Goal: Task Accomplishment & Management: Manage account settings

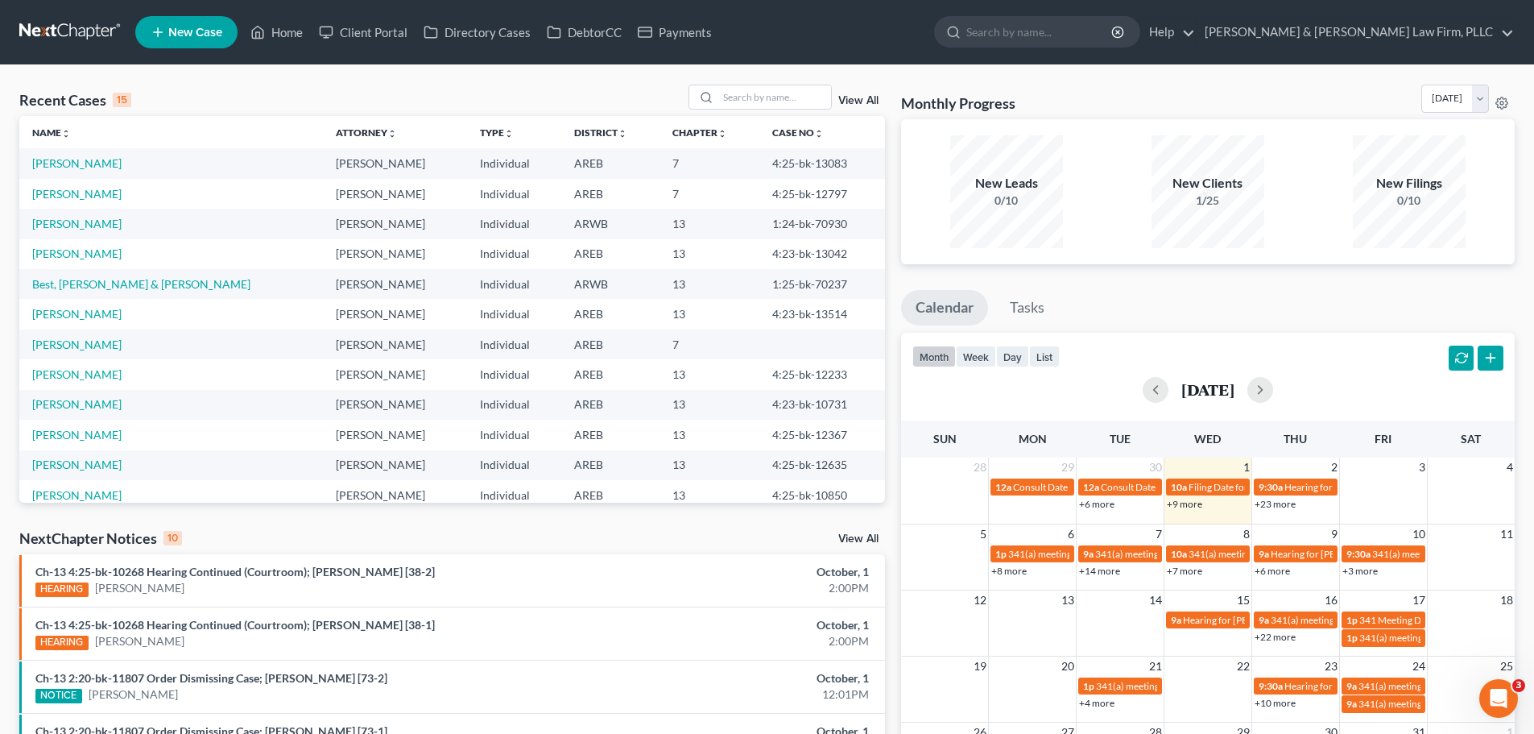
click at [1059, 108] on div "Monthly Progress Bankruptcy Bankruptcy [DATE] [DATE] [DATE] [DATE] [DATE] [DATE…" at bounding box center [1208, 102] width 614 height 35
click at [750, 94] on input "search" at bounding box center [774, 96] width 113 height 23
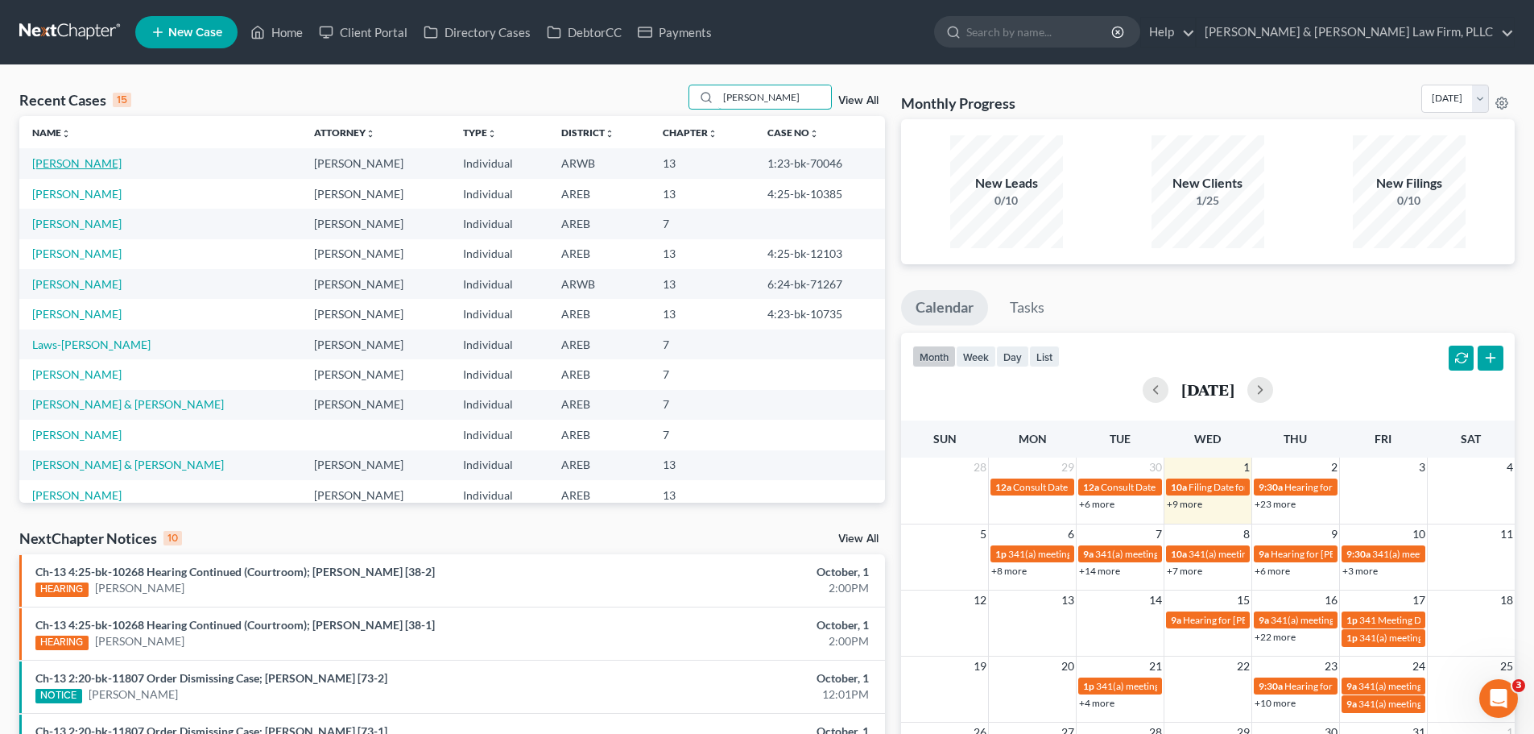
type input "[PERSON_NAME]"
click at [92, 165] on link "[PERSON_NAME]" at bounding box center [76, 163] width 89 height 14
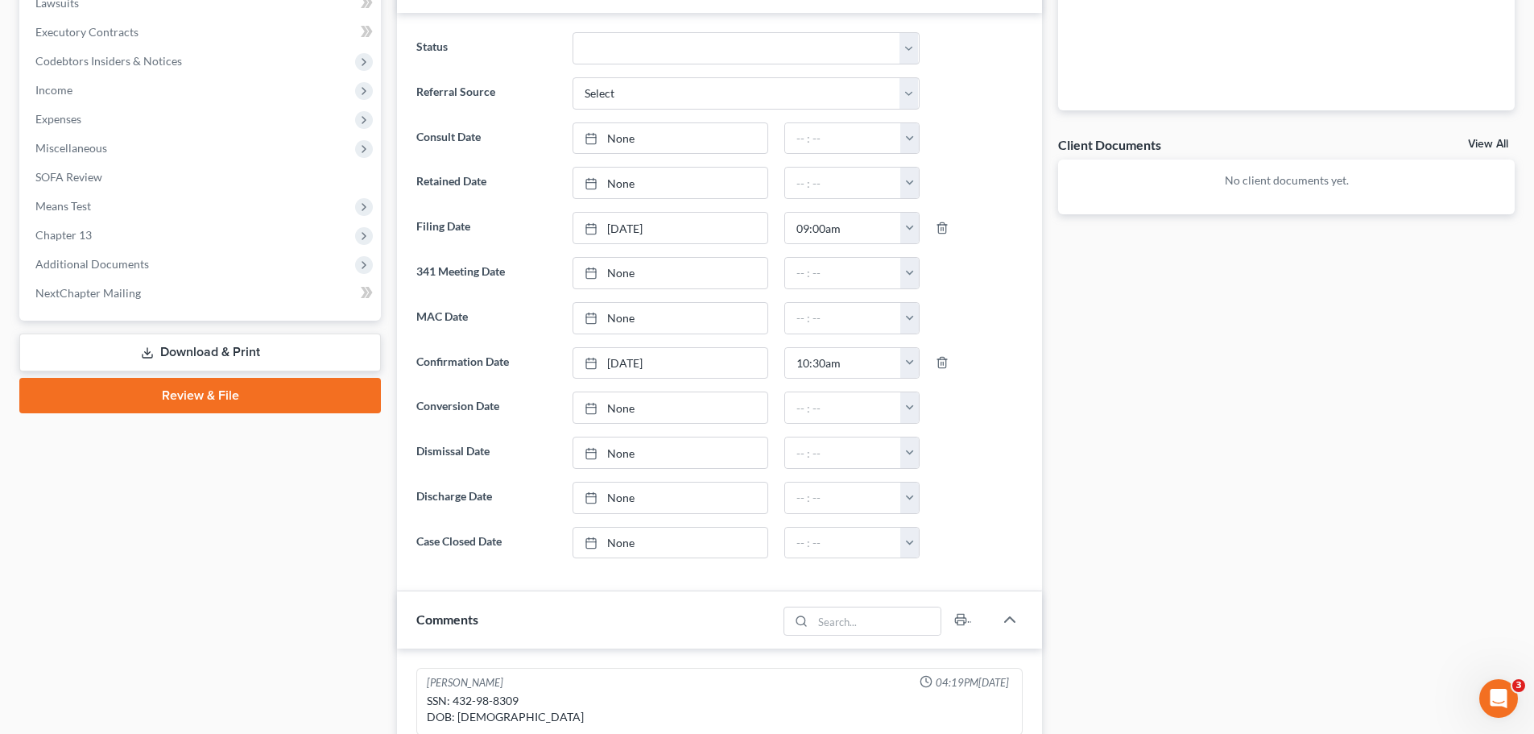
scroll to position [483, 0]
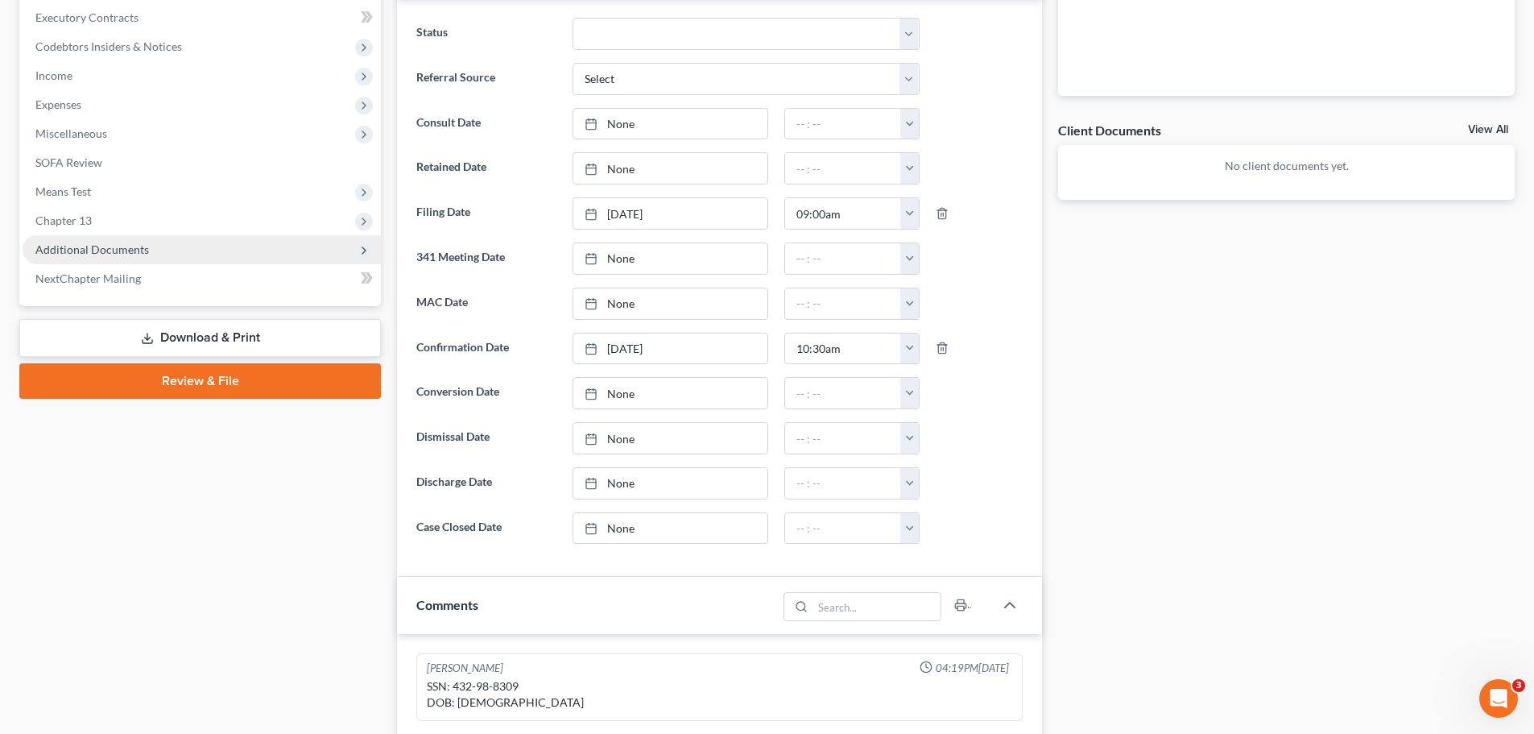
click at [138, 254] on span "Additional Documents" at bounding box center [92, 249] width 114 height 14
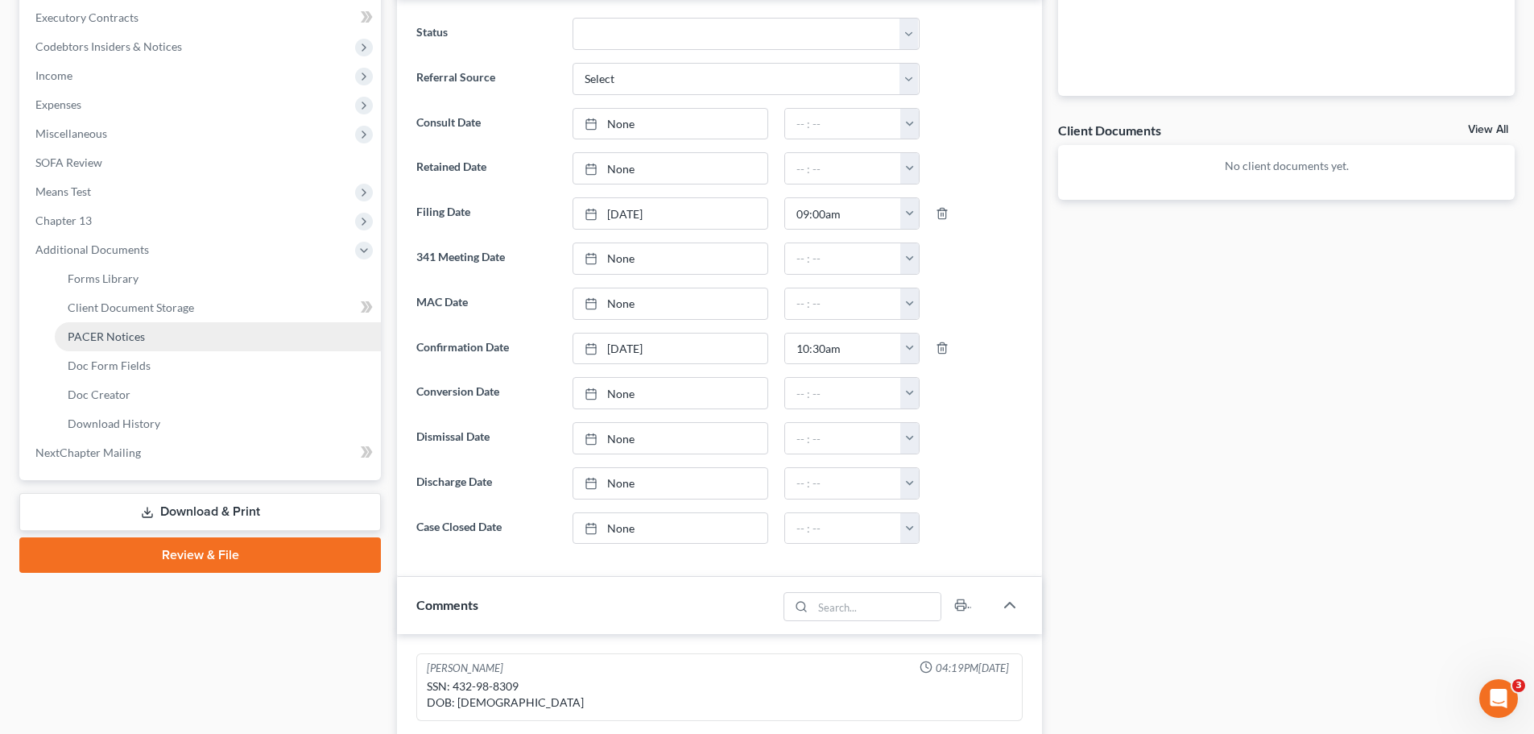
click at [105, 338] on span "PACER Notices" at bounding box center [106, 336] width 77 height 14
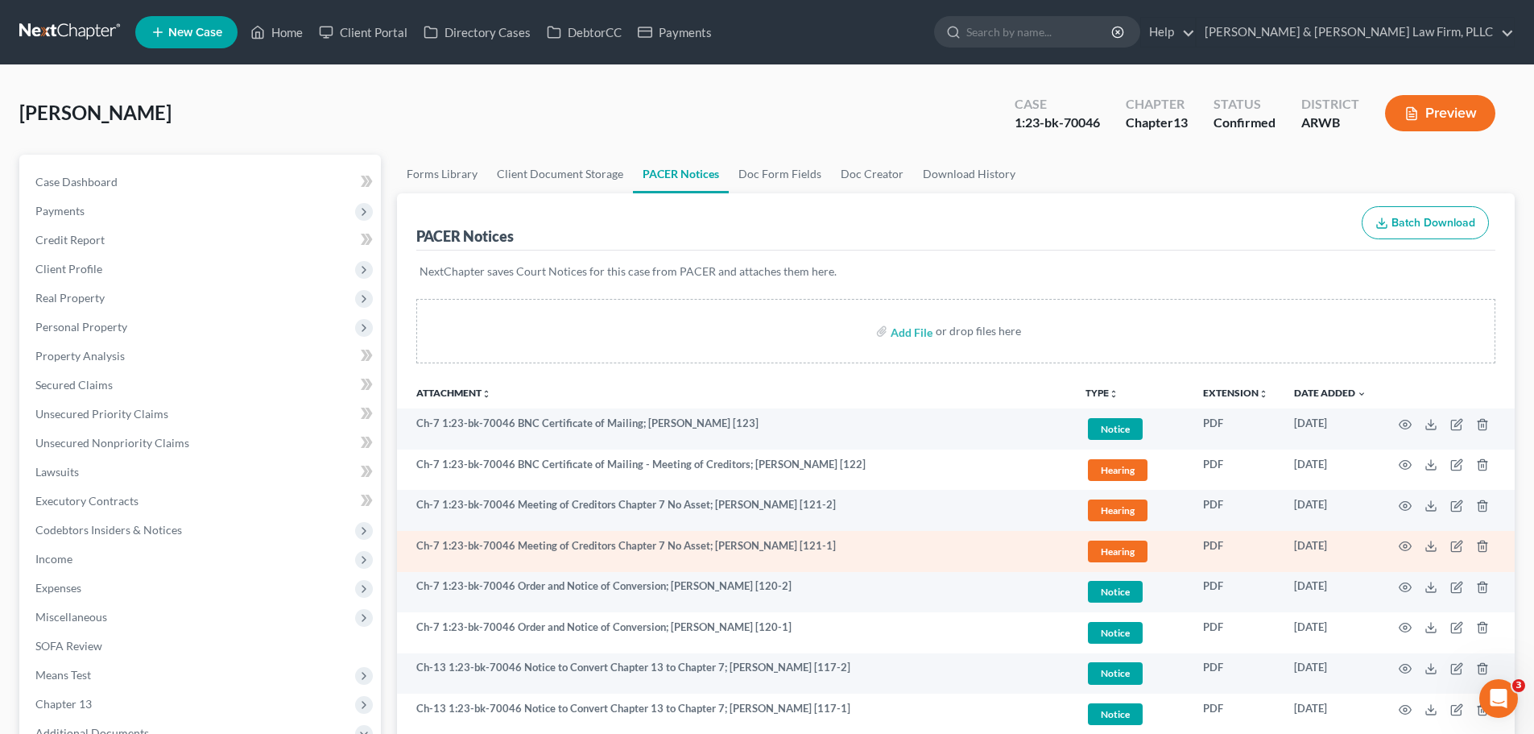
click at [1416, 541] on td at bounding box center [1446, 551] width 135 height 41
click at [1409, 544] on icon "button" at bounding box center [1406, 546] width 12 height 9
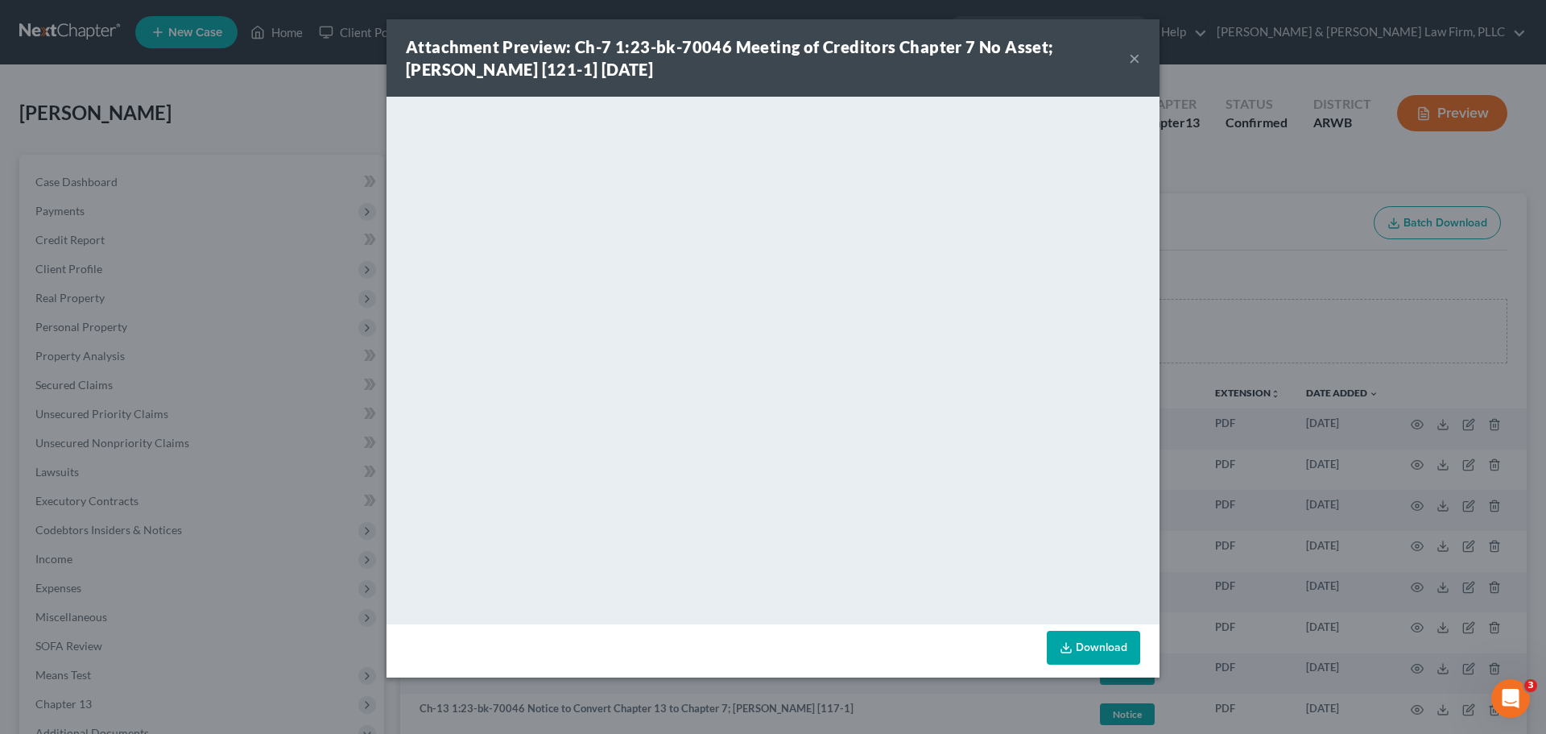
drag, startPoint x: 1138, startPoint y: 56, endPoint x: 1107, endPoint y: 56, distance: 30.6
click at [1138, 56] on button "×" at bounding box center [1134, 57] width 11 height 19
